Goal: Task Accomplishment & Management: Manage account settings

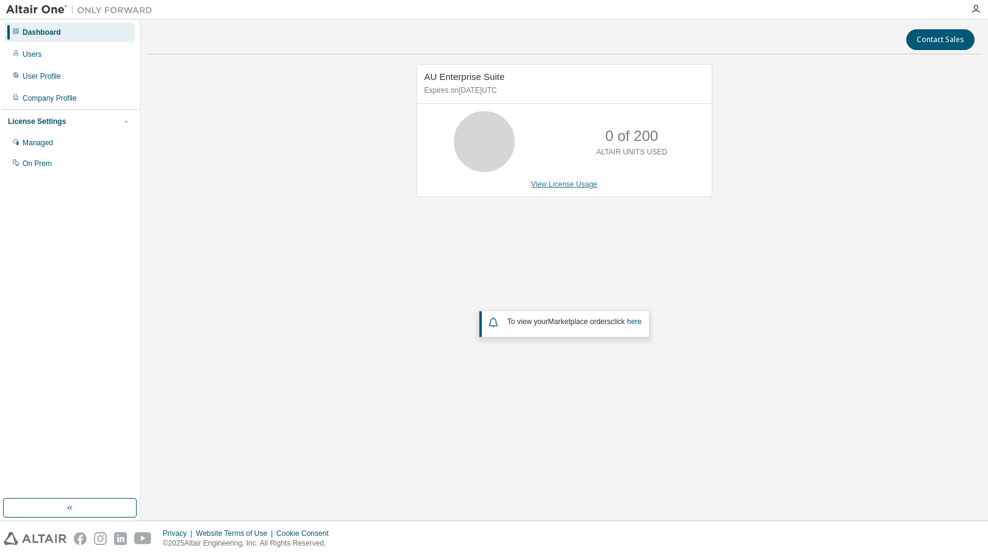
click at [553, 183] on link "View License Usage" at bounding box center [564, 184] width 66 height 9
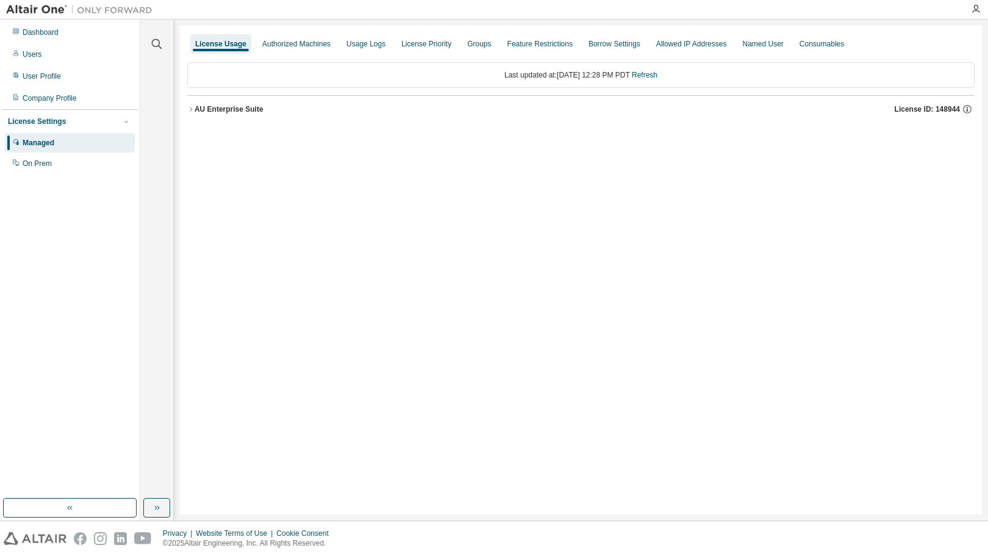
click at [192, 107] on icon "button" at bounding box center [190, 109] width 7 height 7
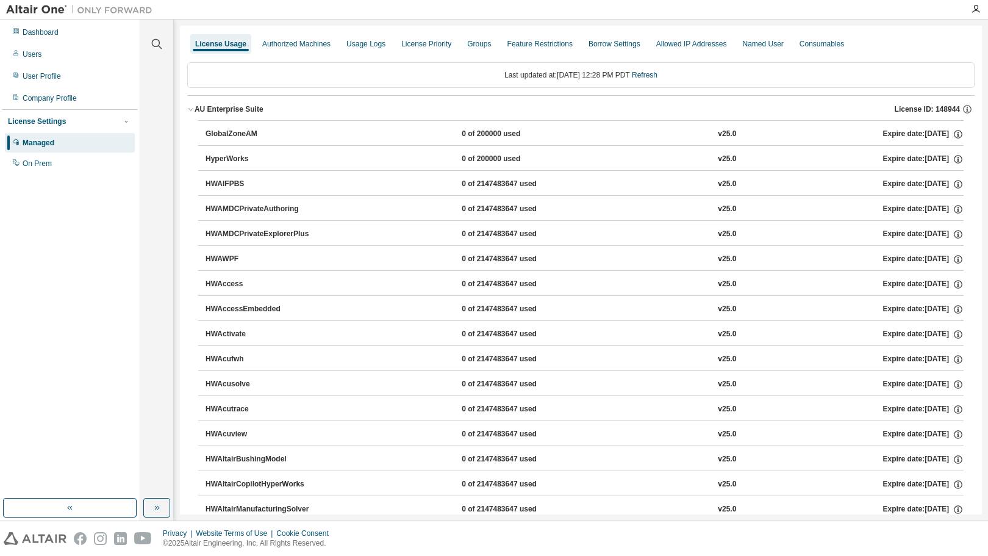
click at [192, 107] on icon "button" at bounding box center [190, 109] width 7 height 7
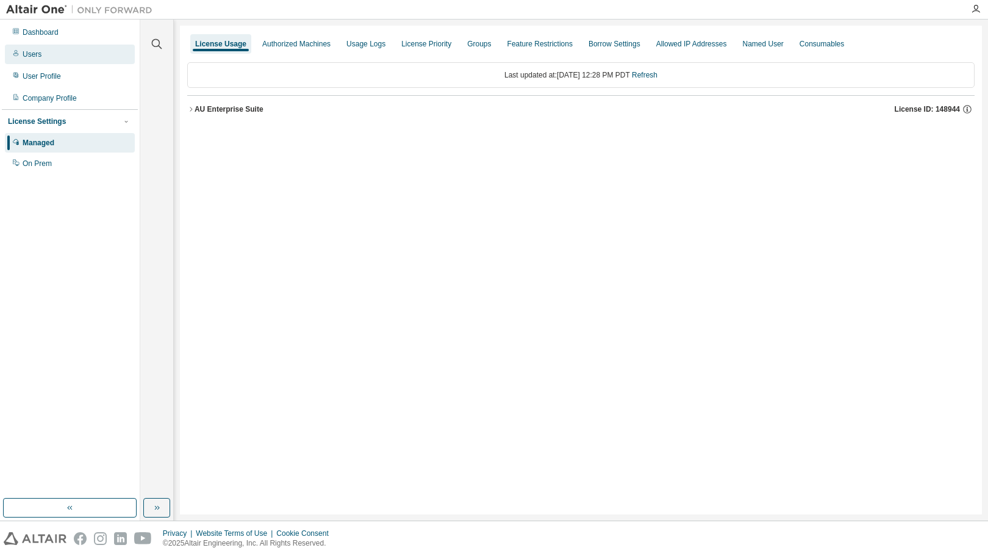
click at [52, 59] on div "Users" at bounding box center [70, 55] width 130 height 20
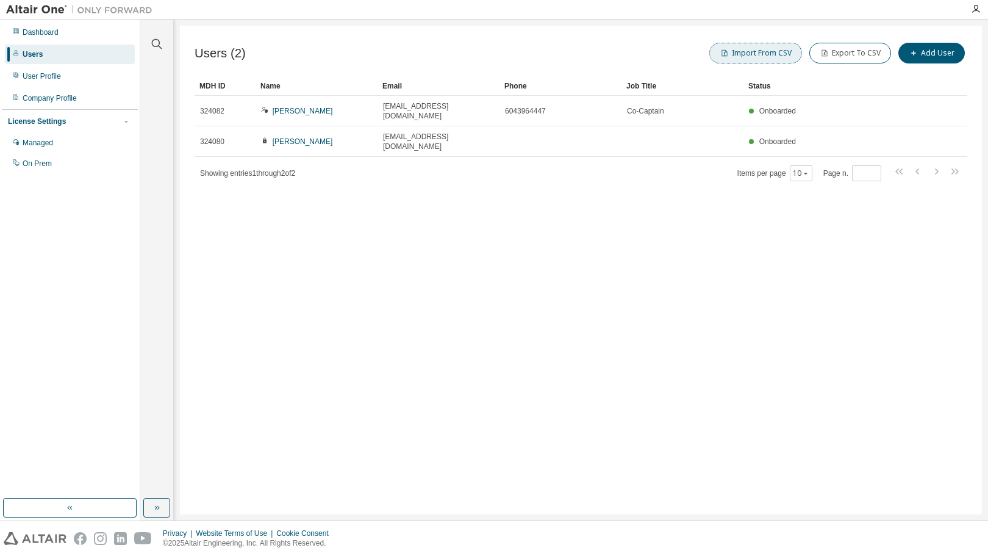
click at [761, 52] on button "Import From CSV" at bounding box center [756, 53] width 93 height 21
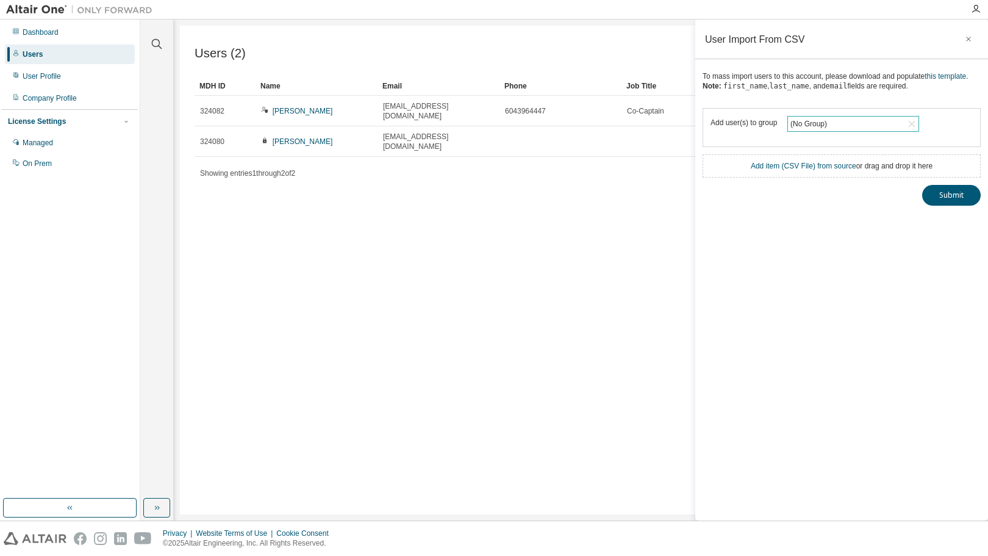
click at [829, 122] on div "(No Group)" at bounding box center [853, 124] width 131 height 15
click at [824, 171] on li "18895 - DNA" at bounding box center [853, 175] width 128 height 16
click at [807, 170] on link "Add item ( CSV File ) from source" at bounding box center [804, 166] width 106 height 9
click at [943, 220] on button "Submit" at bounding box center [951, 217] width 59 height 21
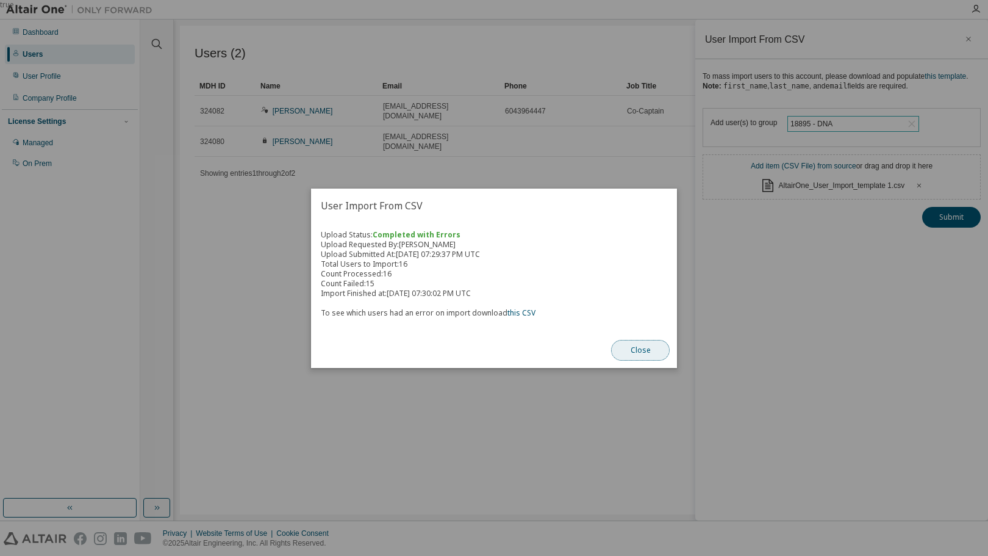
click at [644, 342] on button "Close" at bounding box center [640, 350] width 59 height 21
